Goal: Information Seeking & Learning: Learn about a topic

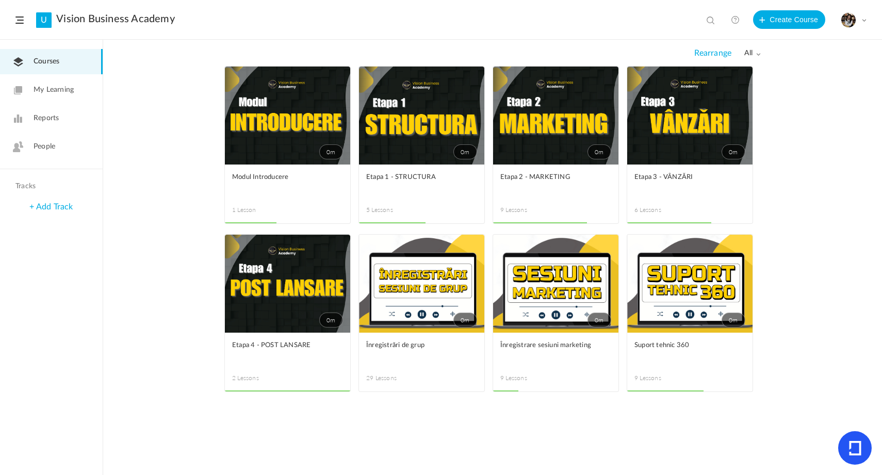
click at [675, 125] on link "0m" at bounding box center [689, 116] width 125 height 98
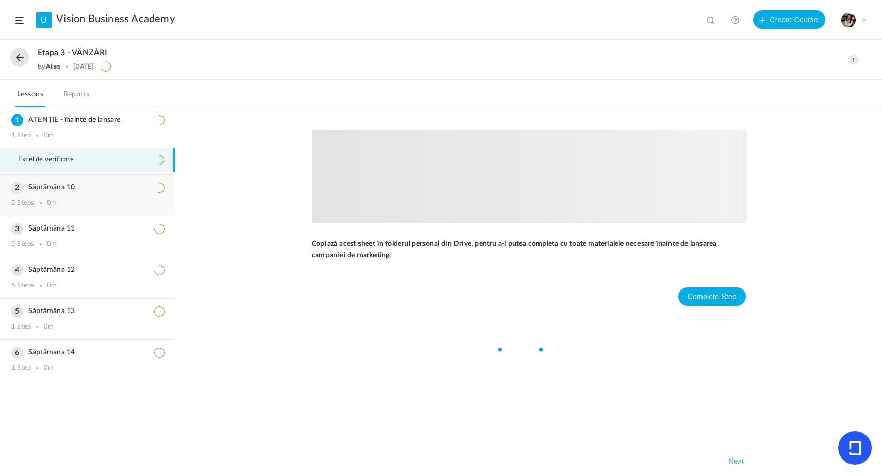
click at [95, 182] on div "Săptămâna 10 2 Steps 0m" at bounding box center [87, 195] width 175 height 41
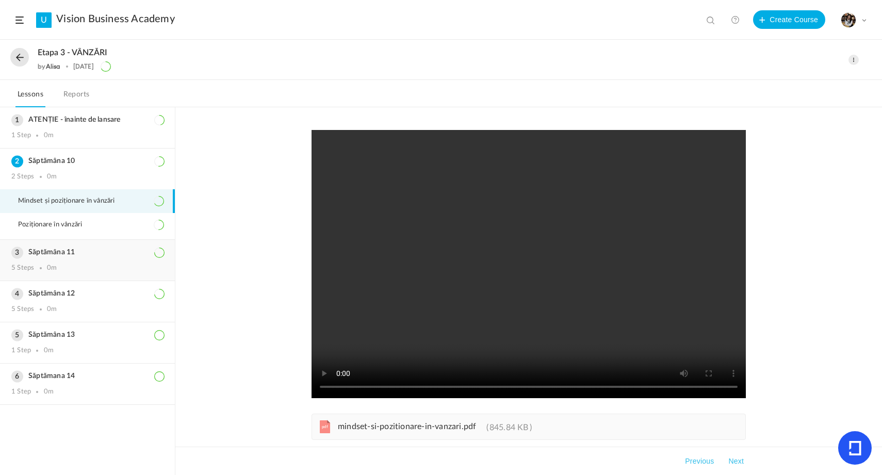
click at [60, 253] on h3 "Săptămâna 11" at bounding box center [87, 252] width 152 height 9
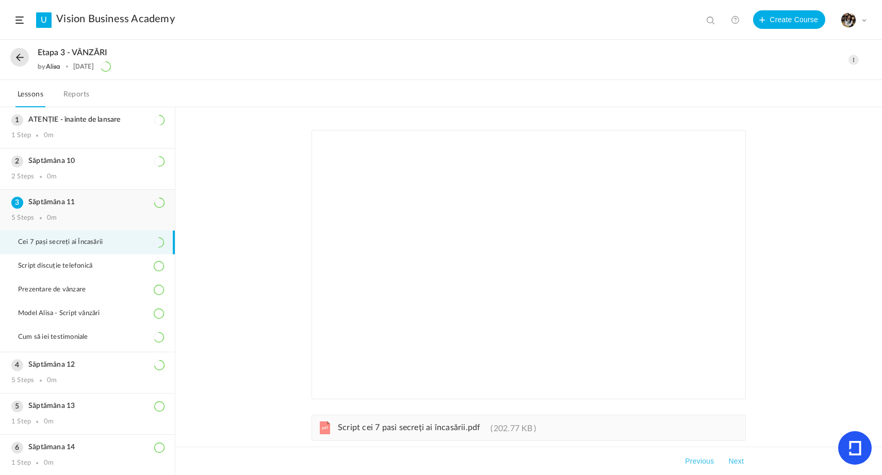
scroll to position [1, 0]
click at [64, 371] on div "Săptămâna 12 5 Steps 0m" at bounding box center [87, 371] width 175 height 41
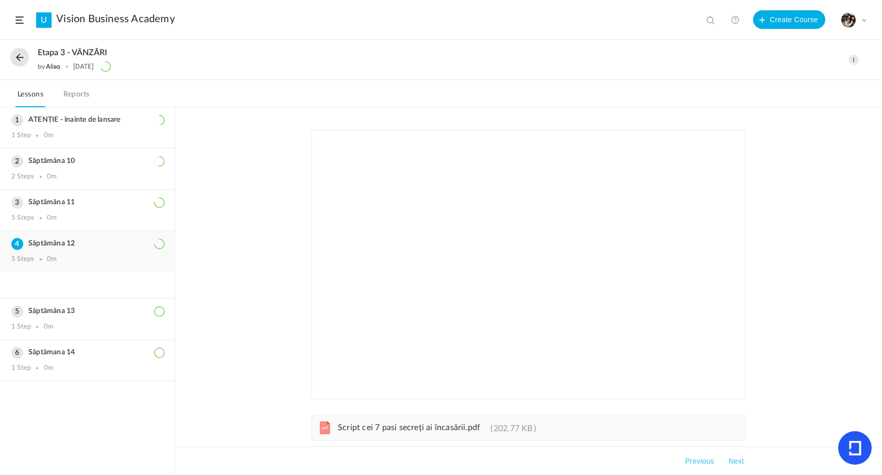
scroll to position [0, 0]
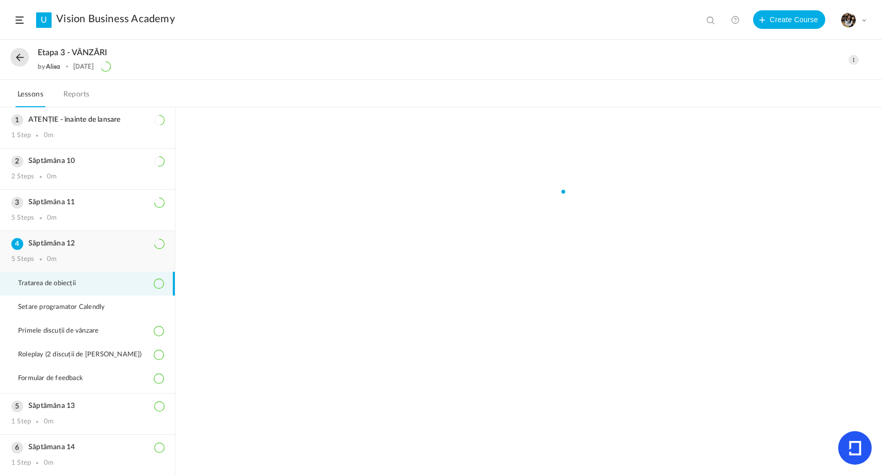
scroll to position [1, 0]
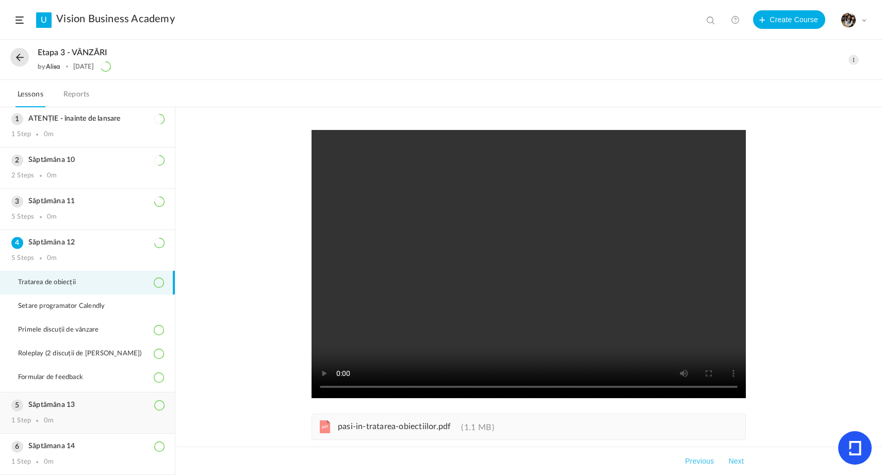
click at [61, 412] on div "Săptămâna 13 1 Step 0m" at bounding box center [87, 412] width 175 height 41
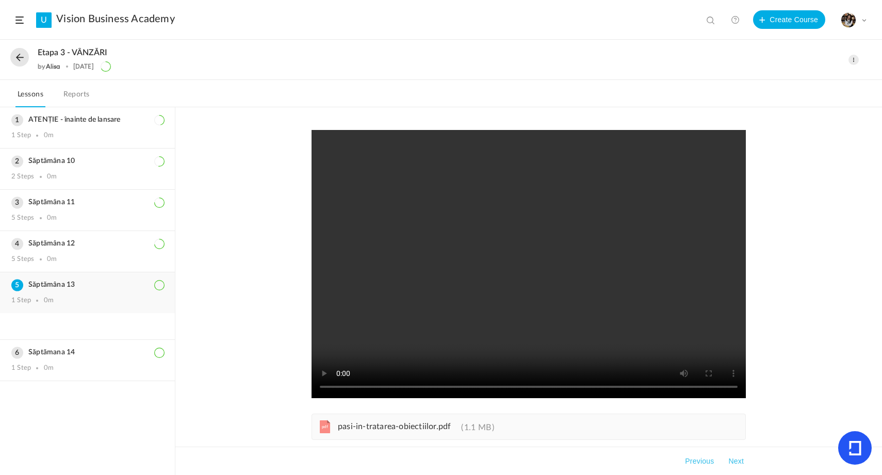
scroll to position [0, 0]
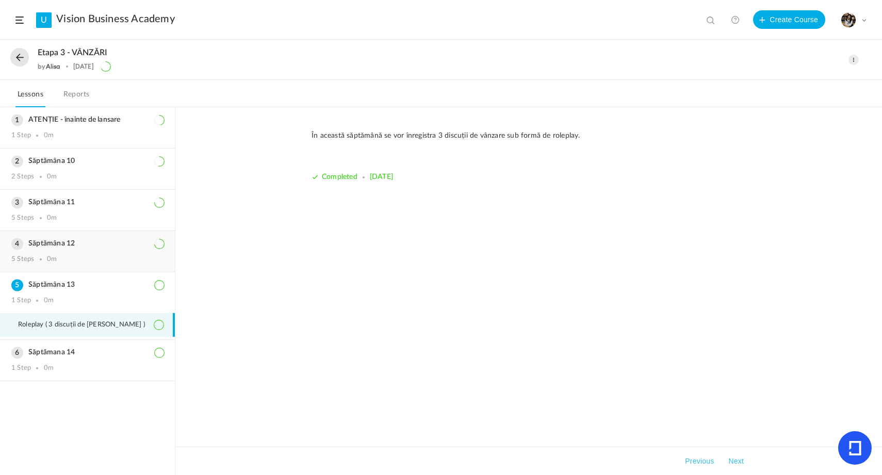
click at [99, 249] on div "Săptămâna 12 5 Steps 0m" at bounding box center [87, 251] width 175 height 41
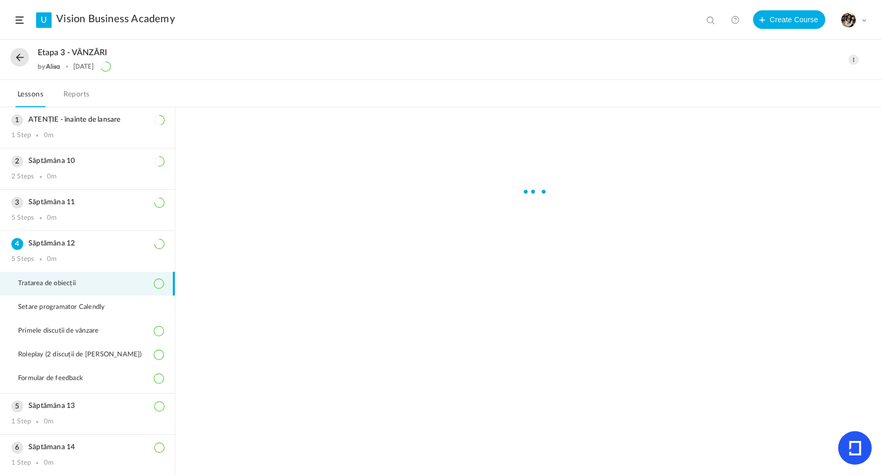
scroll to position [1, 0]
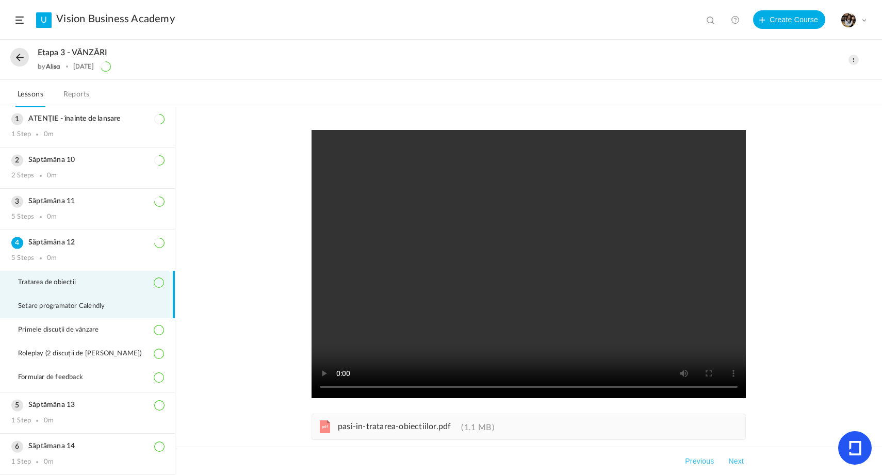
click at [41, 313] on li "Setare programator Calendly" at bounding box center [87, 306] width 175 height 24
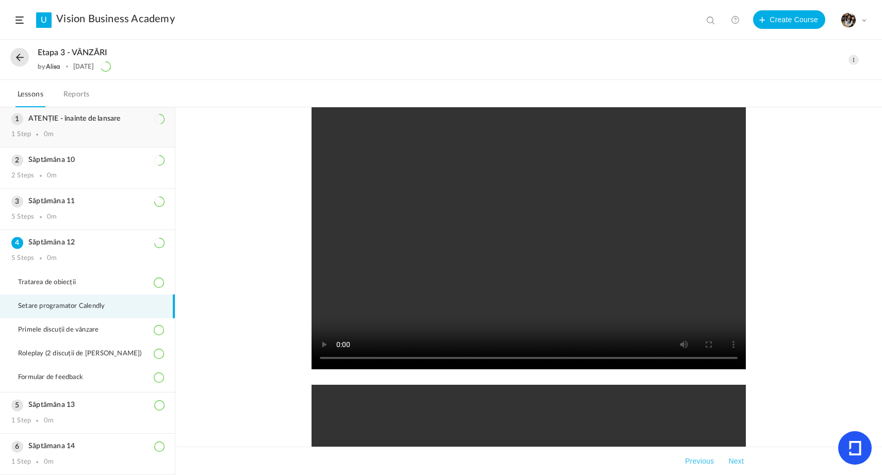
scroll to position [0, 0]
click at [67, 169] on div "Săptămâna 10 2 Steps 0m" at bounding box center [87, 169] width 175 height 41
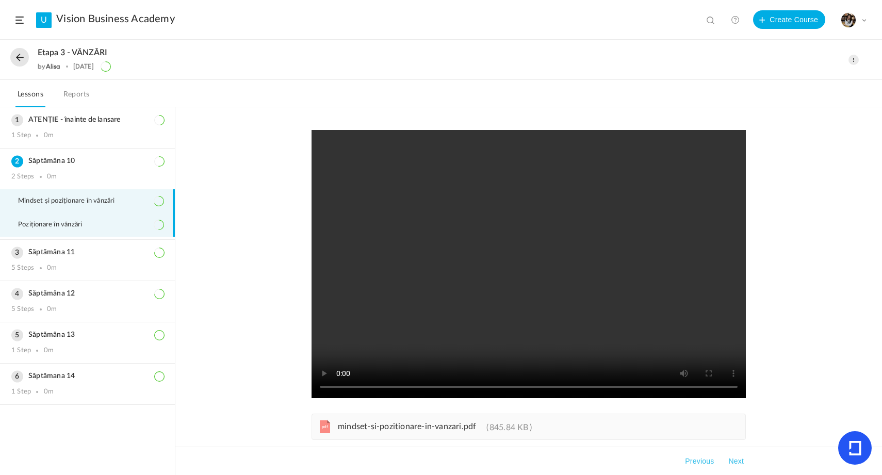
click at [117, 230] on li "Poziționare în vânzări" at bounding box center [87, 225] width 175 height 24
click at [91, 251] on h3 "Săptămâna 11" at bounding box center [87, 252] width 152 height 9
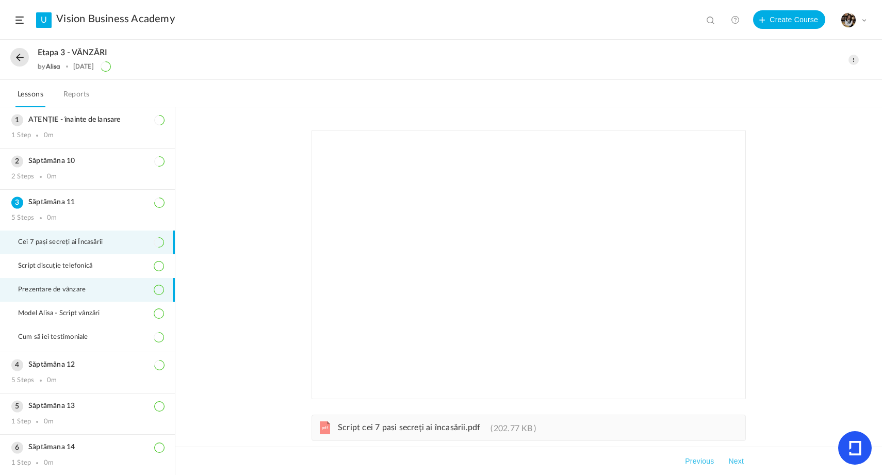
scroll to position [16, 0]
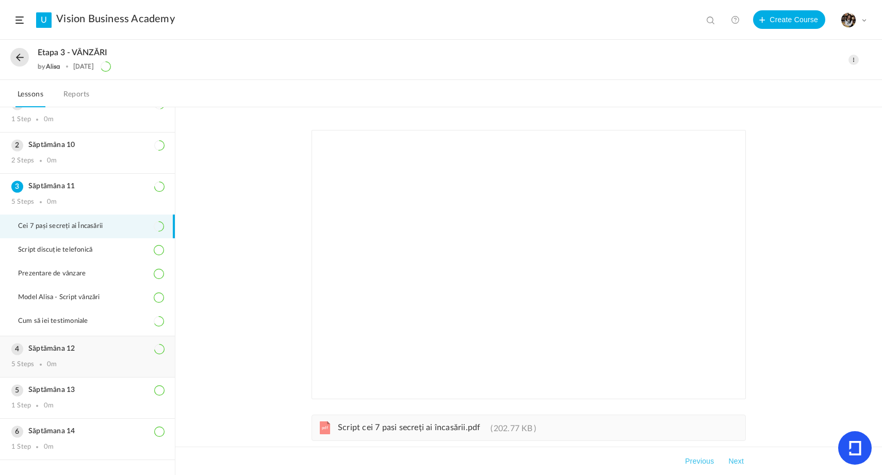
click at [51, 359] on div "Săptămâna 12 5 Steps 0m" at bounding box center [87, 356] width 175 height 41
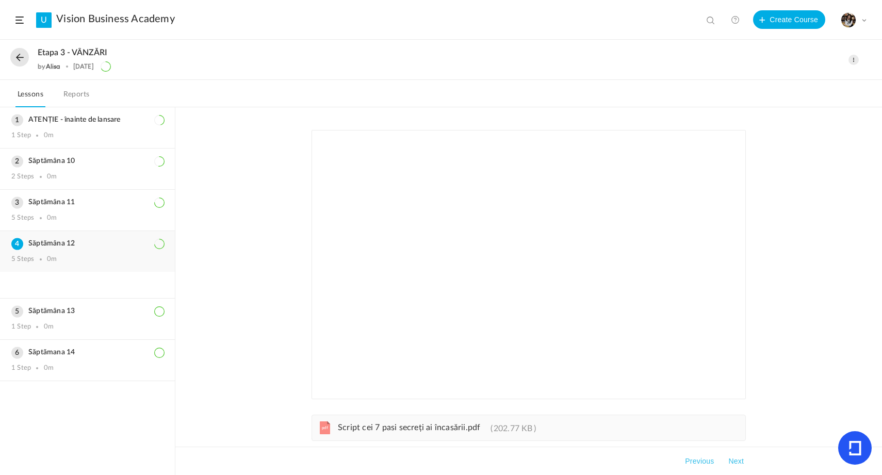
scroll to position [0, 0]
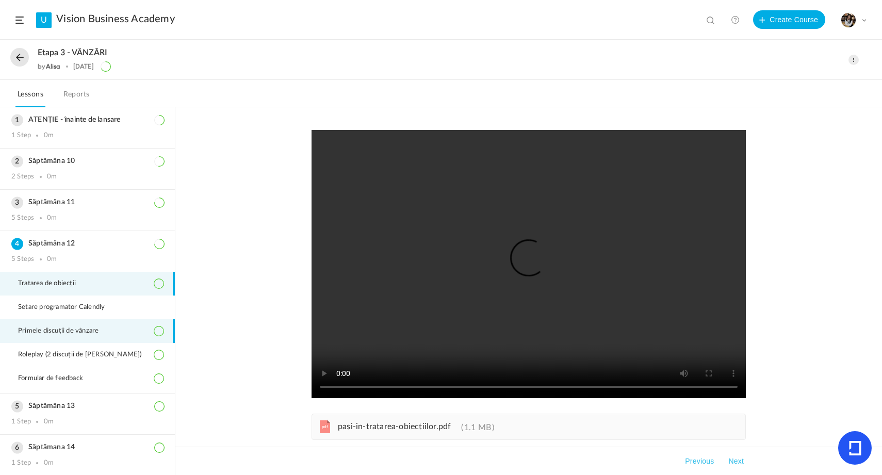
scroll to position [1, 0]
click at [71, 416] on div "Săptămâna 13 1 Step 0m" at bounding box center [87, 412] width 175 height 41
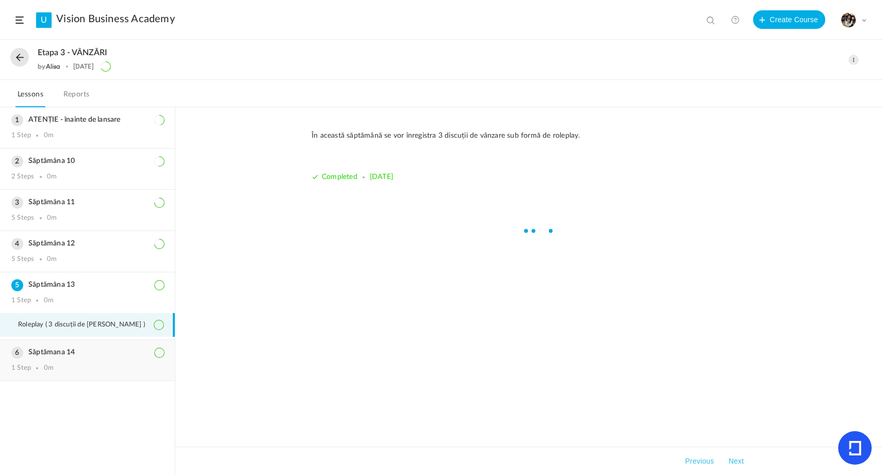
click at [70, 358] on div "Săptămana 14 1 Step 0m" at bounding box center [87, 360] width 175 height 41
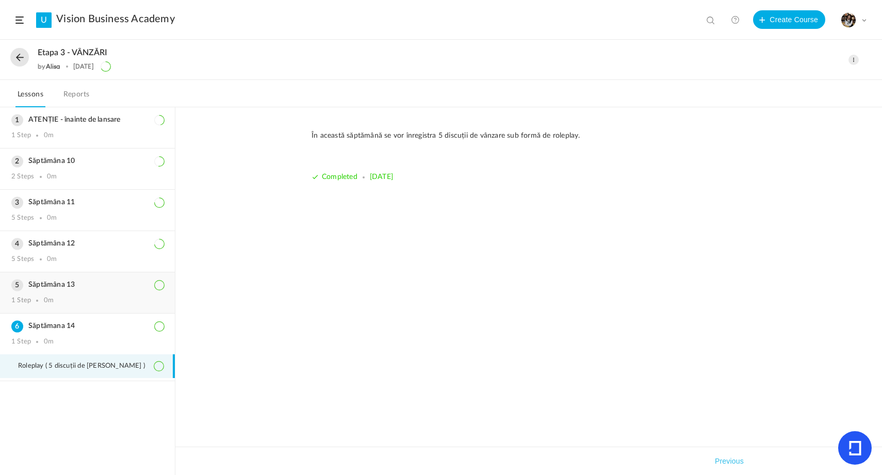
click at [61, 292] on div "Săptămâna 13 1 Step 0m" at bounding box center [87, 292] width 175 height 41
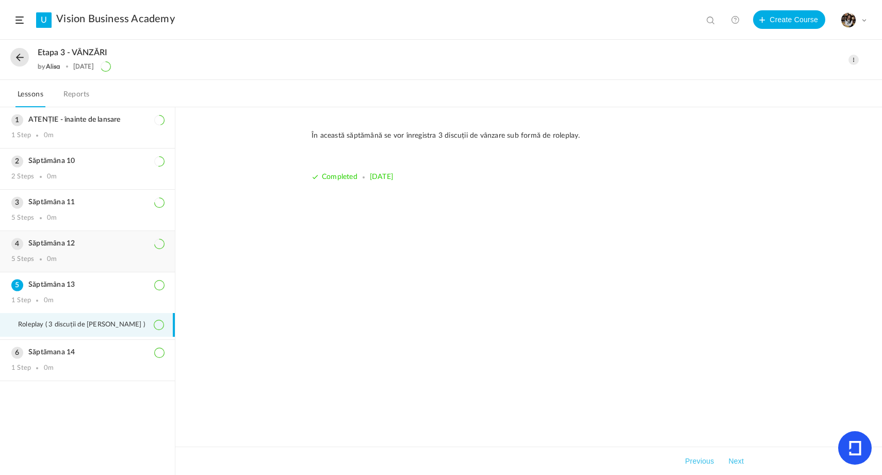
click at [61, 248] on div "Săptămâna 12 5 Steps 0m" at bounding box center [87, 251] width 175 height 41
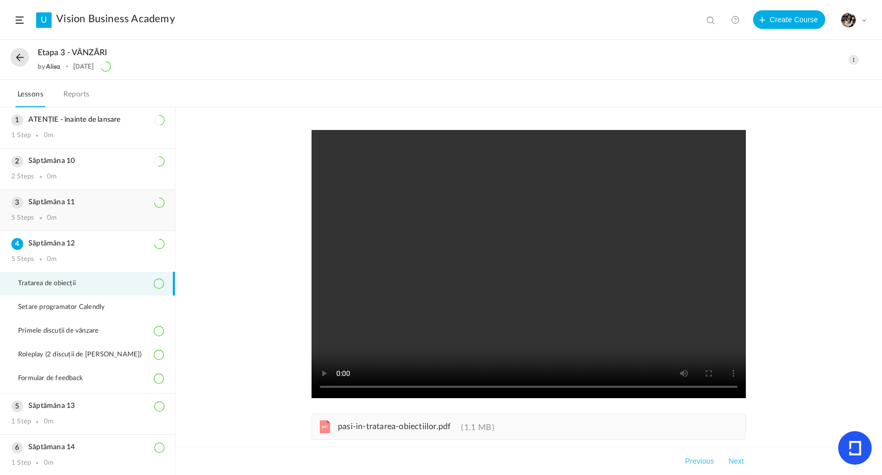
click at [78, 209] on div "Săptămâna 11 5 Steps 0m" at bounding box center [87, 210] width 175 height 41
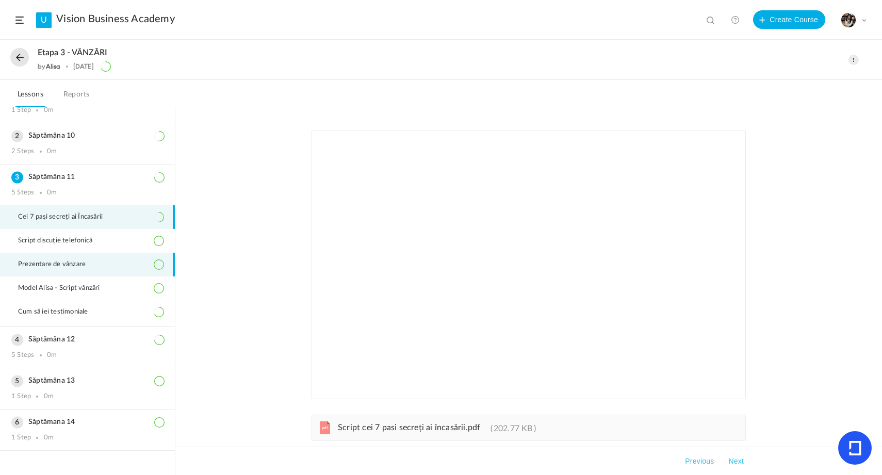
scroll to position [37, 0]
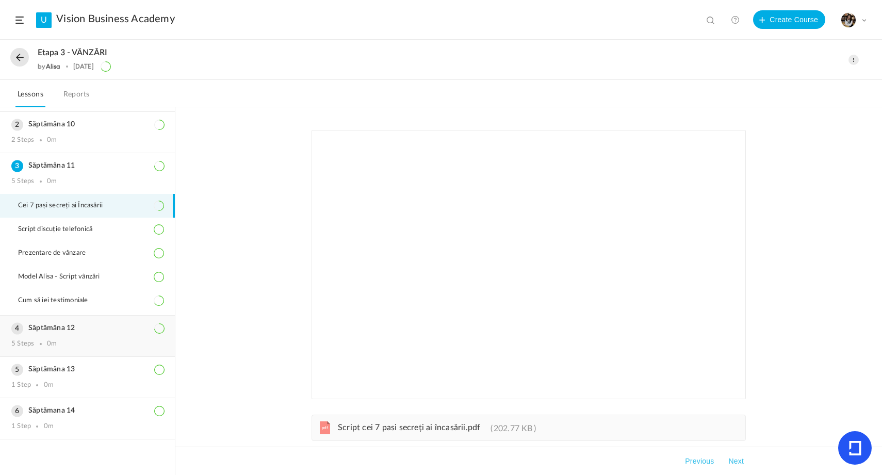
click at [56, 326] on h3 "Săptămâna 12" at bounding box center [87, 328] width 152 height 9
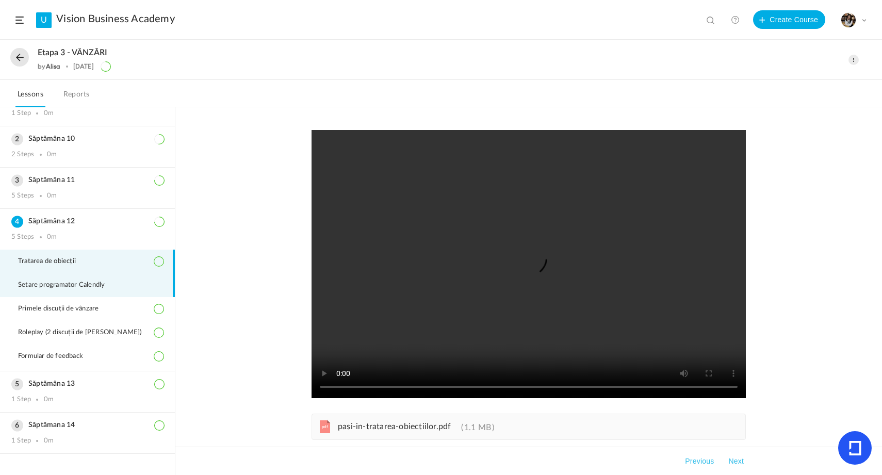
scroll to position [23, 0]
click at [59, 387] on h3 "Săptămâna 13" at bounding box center [87, 383] width 152 height 9
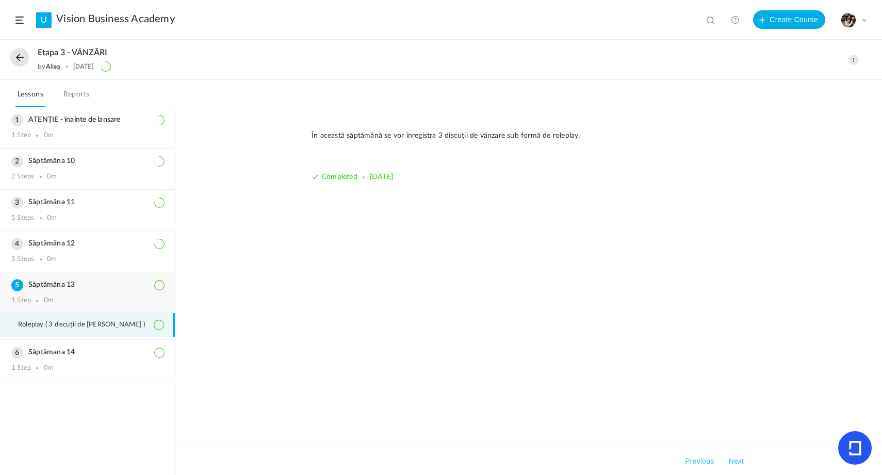
click at [92, 290] on div "Săptămâna 13 1 Step 0m" at bounding box center [87, 292] width 175 height 41
click at [96, 248] on h3 "Săptămâna 12" at bounding box center [87, 243] width 152 height 9
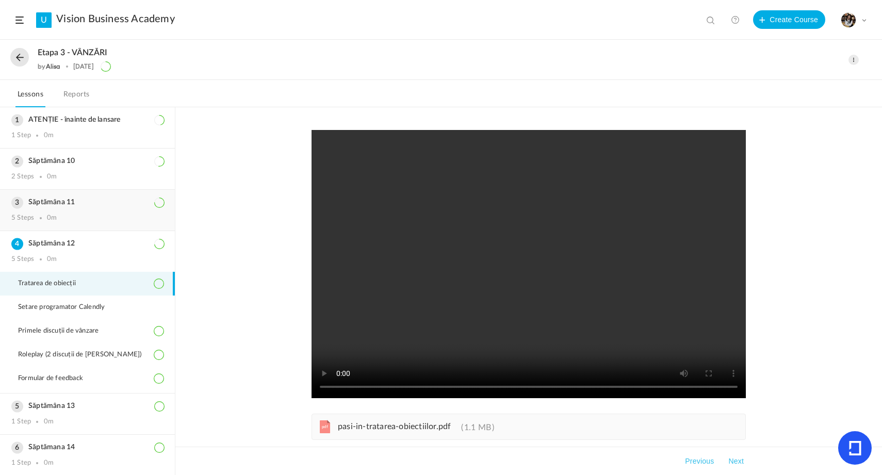
click at [71, 201] on h3 "Săptămâna 11" at bounding box center [87, 202] width 152 height 9
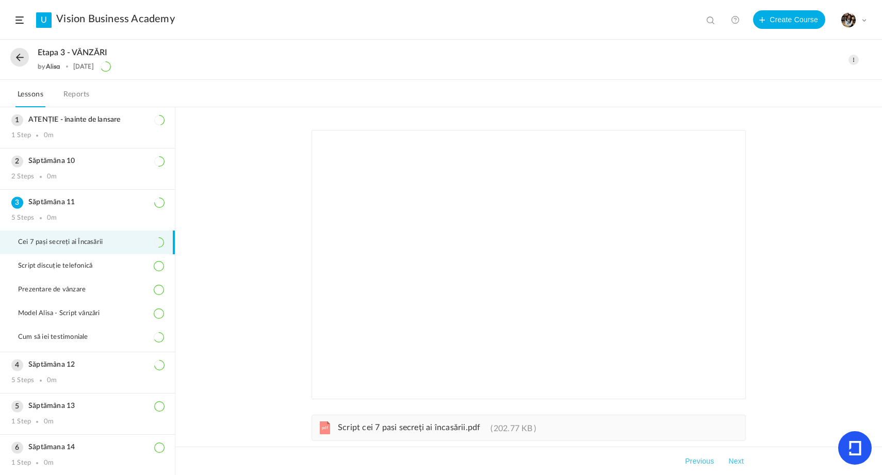
click at [53, 148] on li "ATENȚIE - înainte de lansare 1 Step 0m Excel de verificare" at bounding box center [87, 127] width 175 height 41
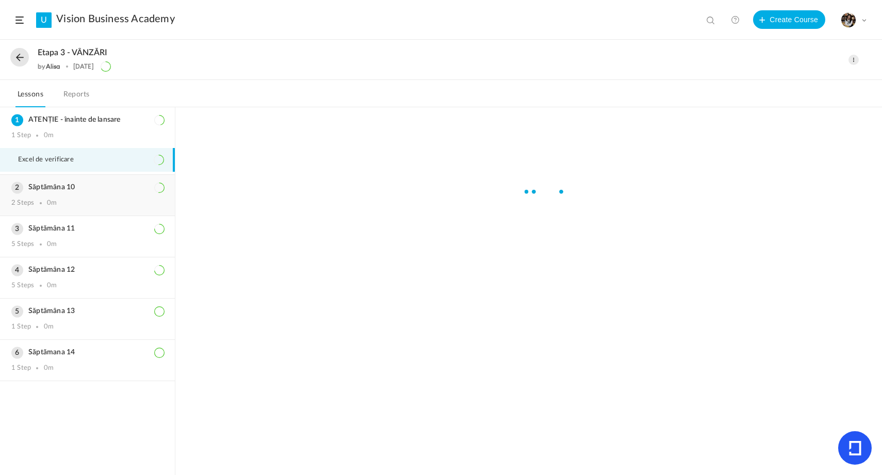
click at [50, 177] on div "Săptămâna 10 2 Steps 0m" at bounding box center [87, 195] width 175 height 41
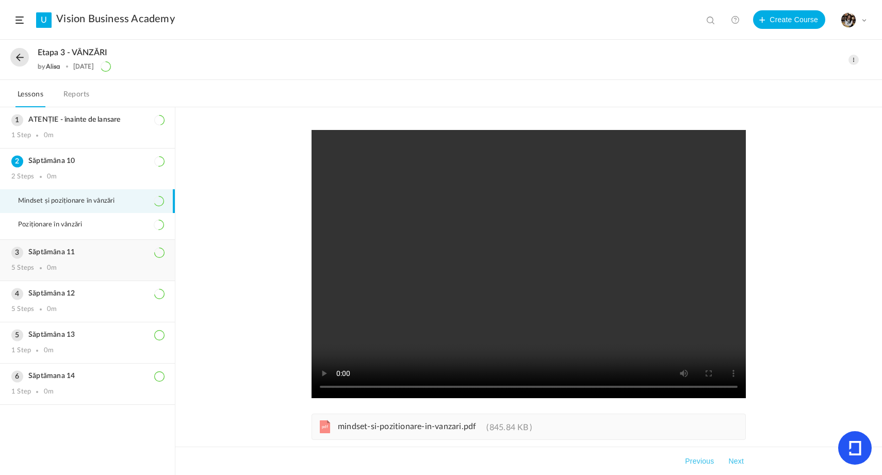
click at [59, 258] on div "Săptămâna 11 5 Steps 0m" at bounding box center [87, 260] width 175 height 41
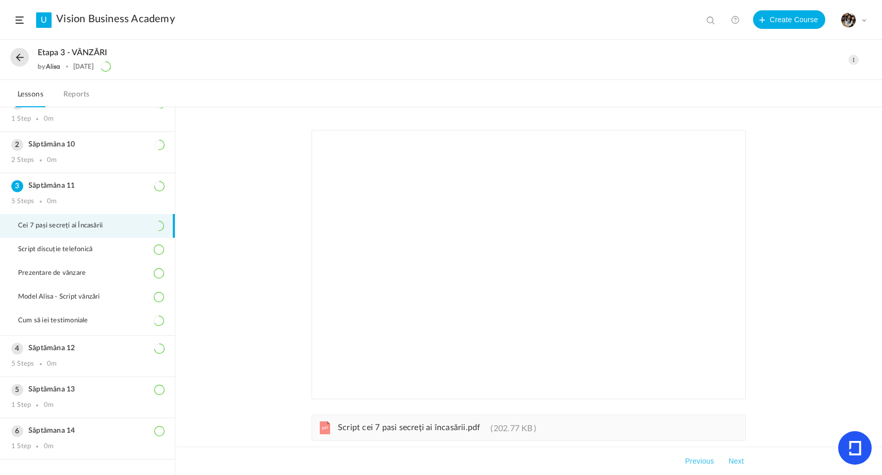
scroll to position [20, 0]
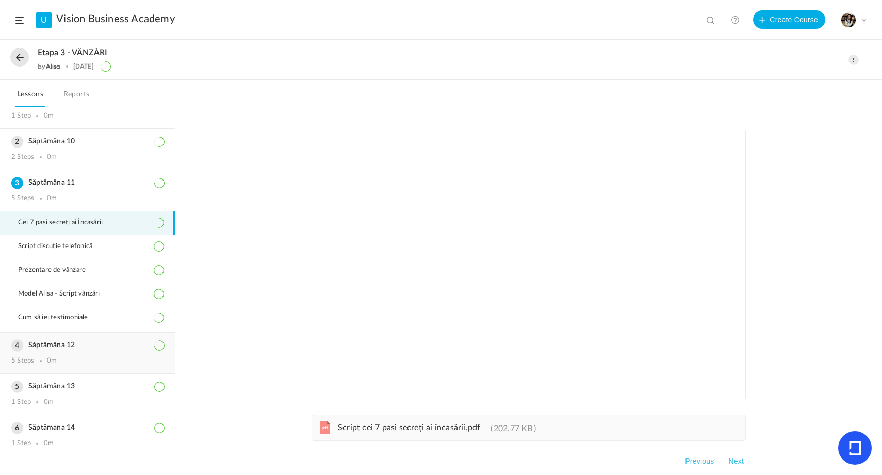
click at [48, 350] on div "Săptămâna 12 5 Steps 0m" at bounding box center [87, 353] width 175 height 41
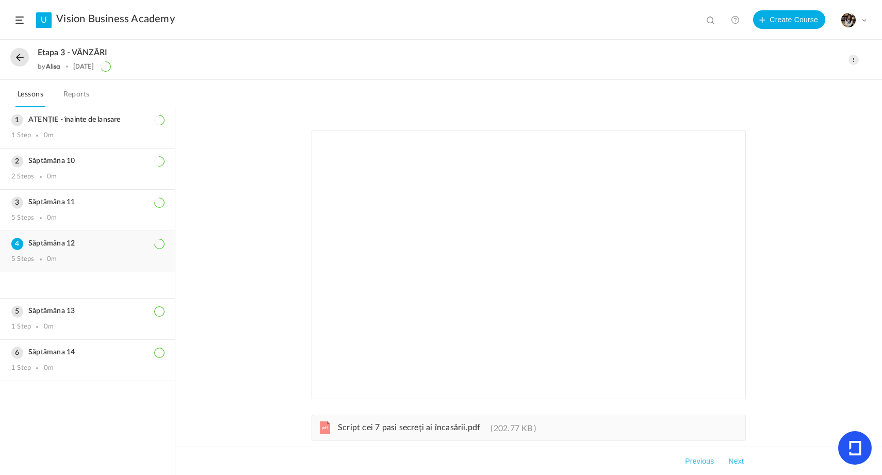
scroll to position [0, 0]
